Goal: Transaction & Acquisition: Purchase product/service

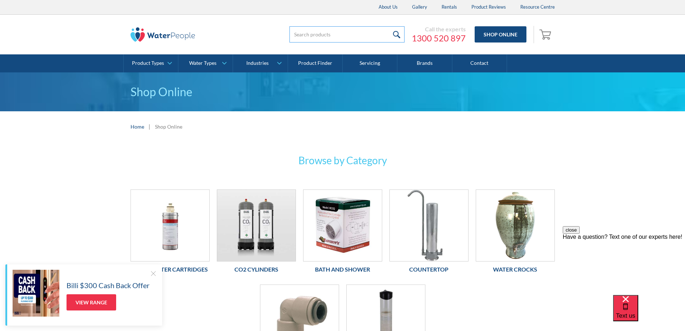
click at [313, 31] on input "search" at bounding box center [347, 34] width 115 height 16
type input "PBOT15"
click at [396, 35] on input "submit" at bounding box center [396, 34] width 15 height 16
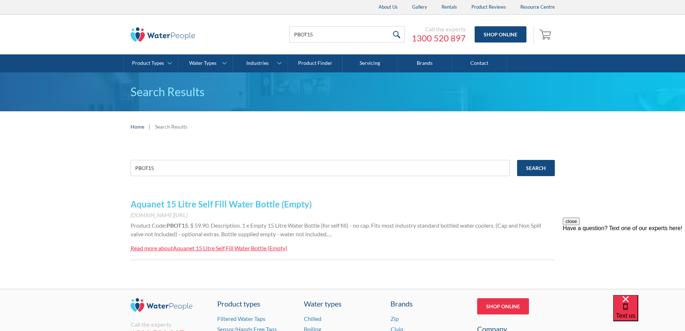
click at [265, 204] on link "Aquanet 15 Litre Self Fill Water Bottle (Empty)" at bounding box center [221, 204] width 181 height 10
